Goal: Check status: Check status

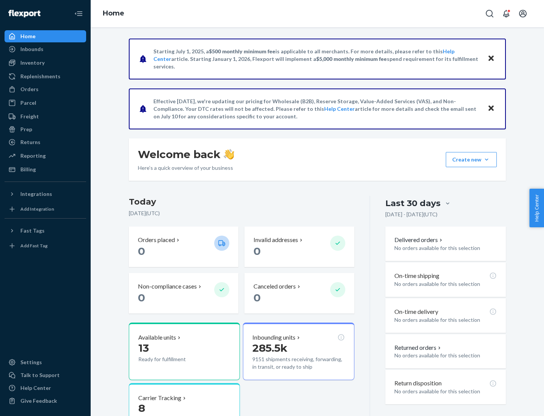
click at [487, 160] on button "Create new Create new inbound Create new order Create new product" at bounding box center [471, 159] width 51 height 15
click at [31, 49] on div "Inbounds" at bounding box center [31, 49] width 23 height 8
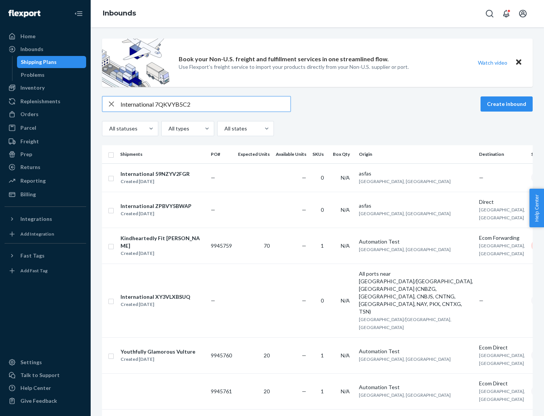
type input "International 7QKVYB5C29"
click at [167, 178] on div "Created [DATE]" at bounding box center [155, 182] width 69 height 8
